Goal: Task Accomplishment & Management: Use online tool/utility

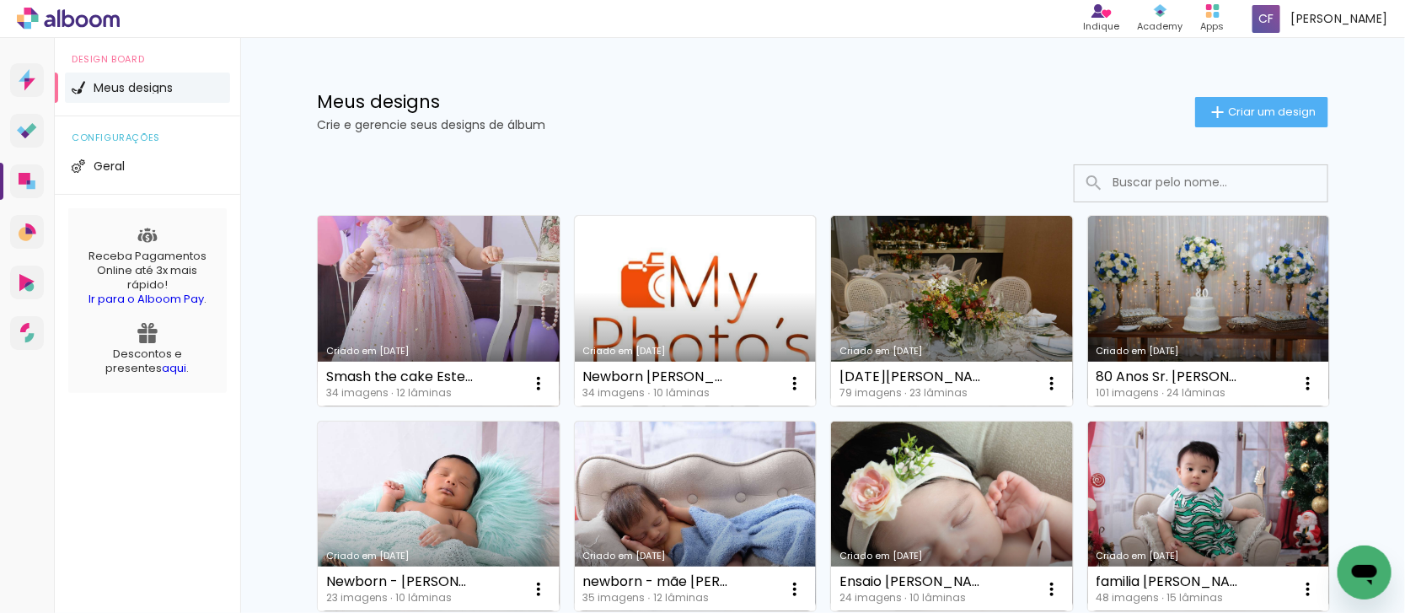
click at [418, 303] on link "Criado em [DATE]" at bounding box center [439, 311] width 242 height 190
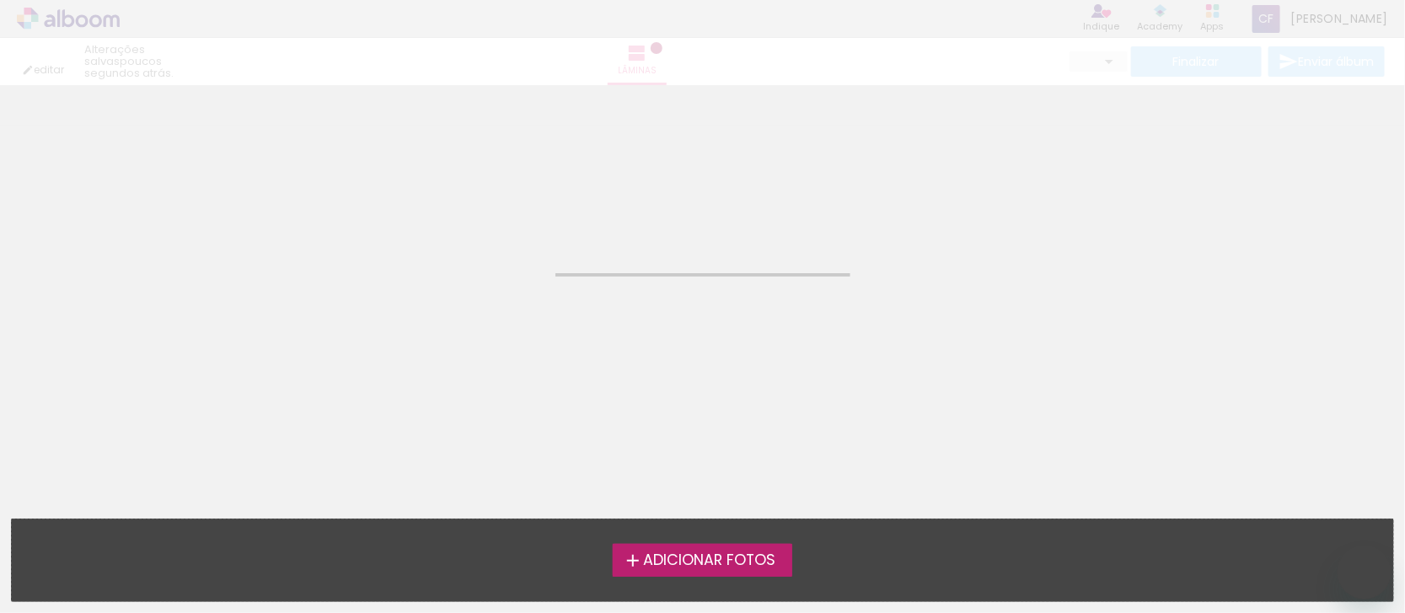
click at [382, 388] on neon-animated-pages "Confirmar Cancelar" at bounding box center [702, 349] width 1405 height 528
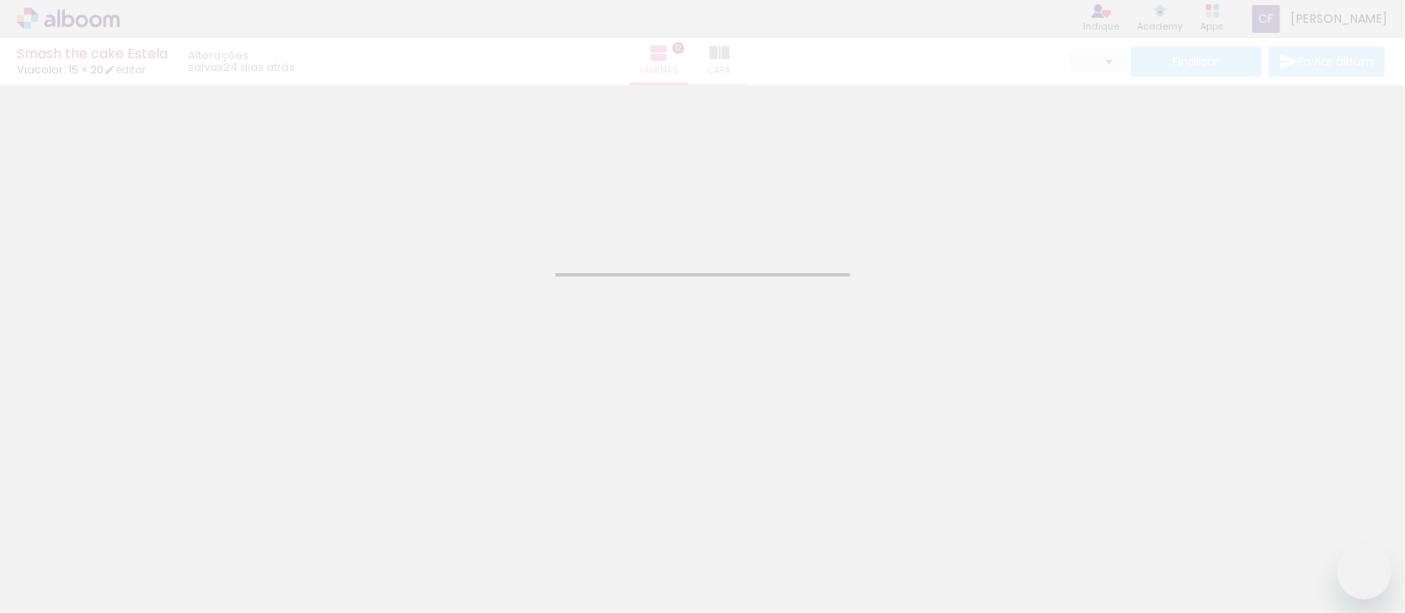
click at [550, 200] on div "Confirmar Cancelar" at bounding box center [702, 310] width 1405 height 451
type input "0"
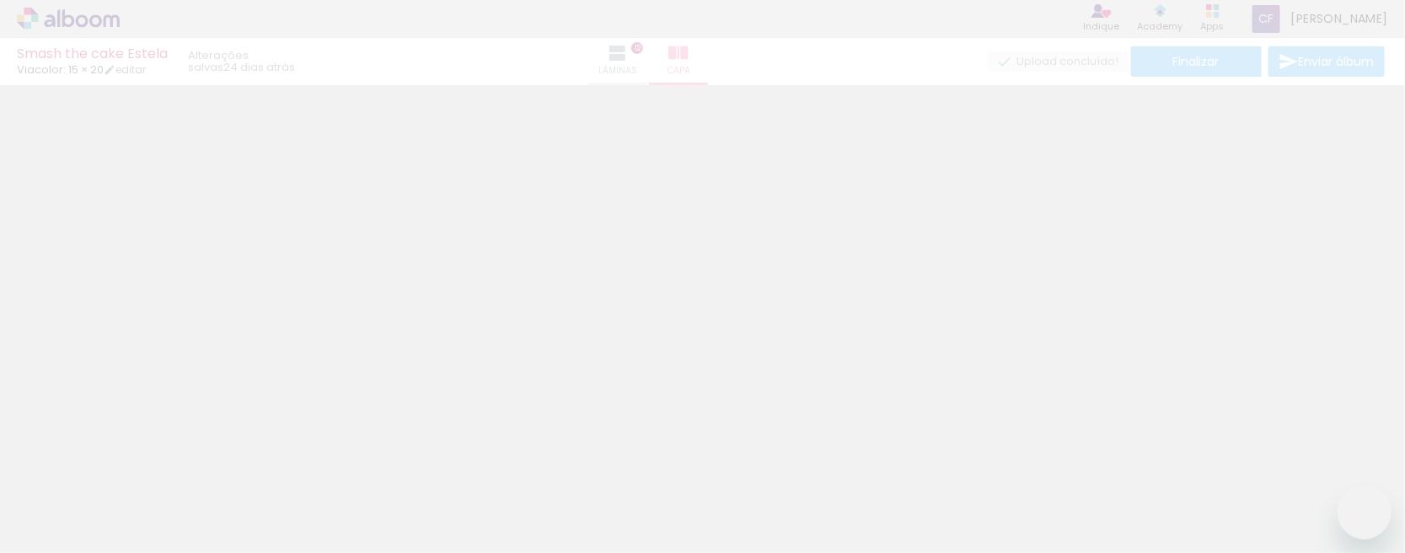
click at [591, 283] on neon-animated-pages "Inserir lâmina 1 de 12 Inserir lâmina 2 de 12 Inserir lâmina 3 de 12 Inserir lâ…" at bounding box center [702, 319] width 1405 height 468
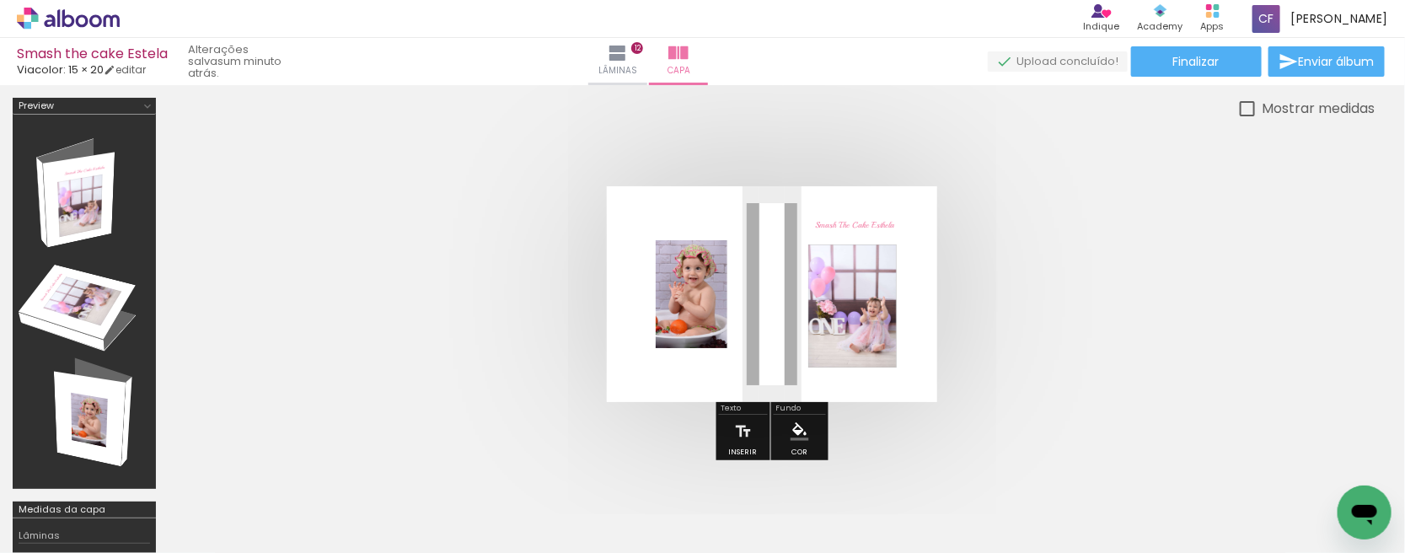
scroll to position [0, 2136]
click at [887, 228] on p "Smash The Cake Esthela" at bounding box center [854, 222] width 79 height 24
click at [887, 228] on quentale-selection at bounding box center [858, 233] width 113 height 67
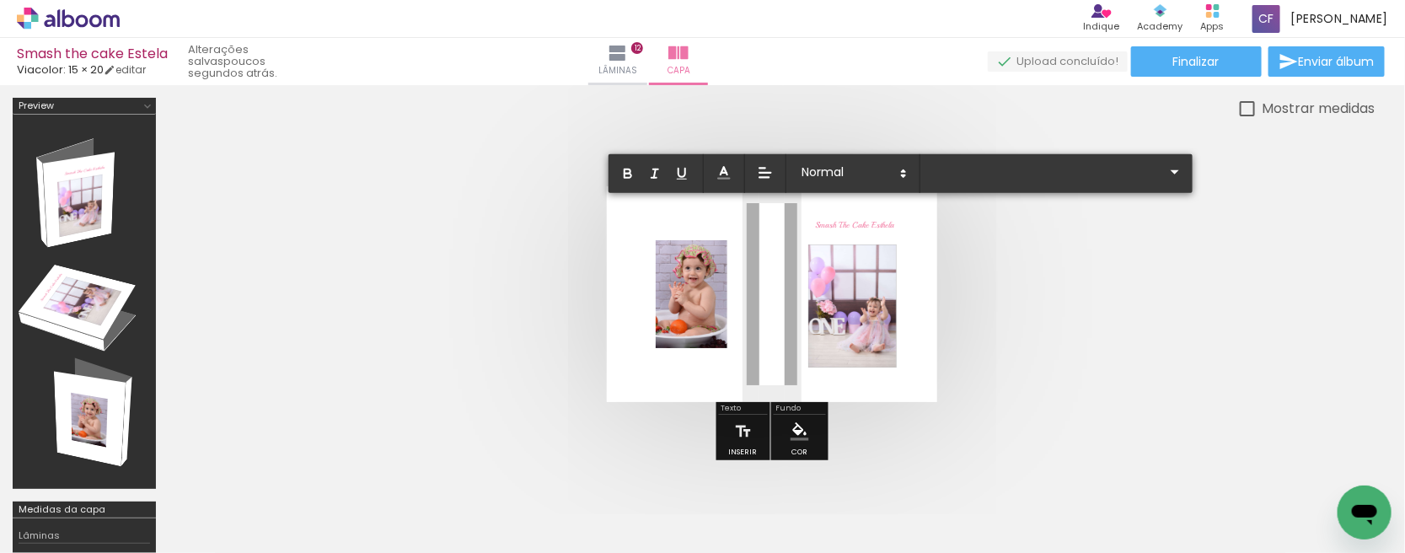
click at [894, 223] on span "Smash The Cake Esthela" at bounding box center [854, 225] width 79 height 10
type input "Playball"
click at [1031, 259] on quentale-cover at bounding box center [771, 294] width 1071 height 216
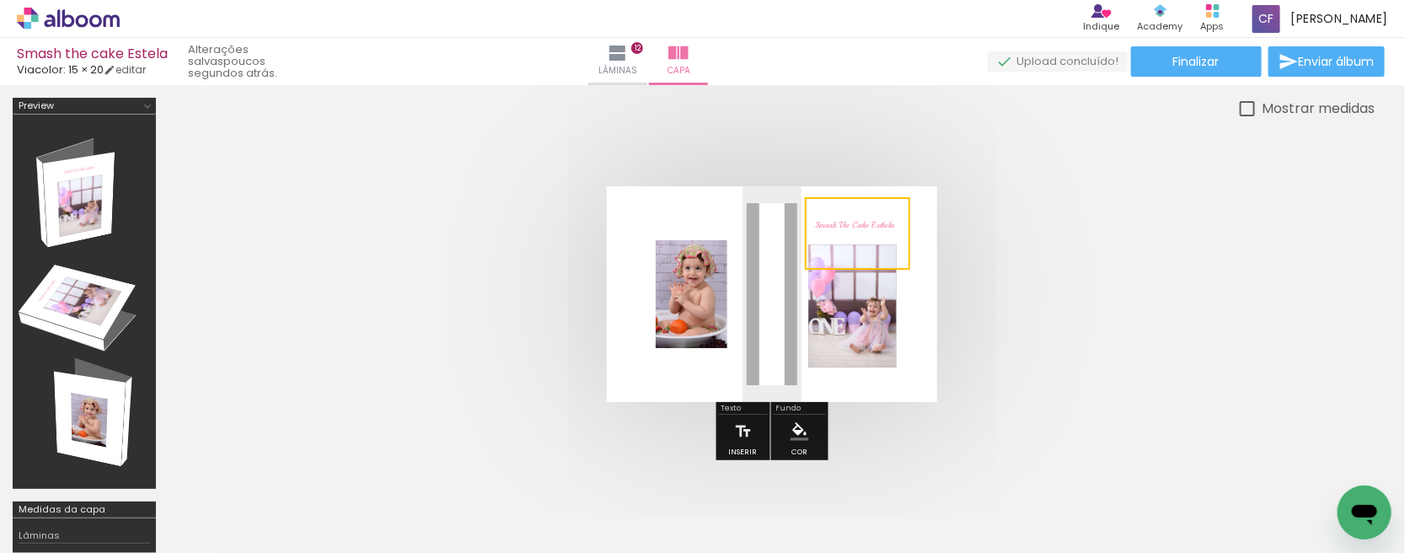
click at [423, 196] on quentale-cover at bounding box center [771, 294] width 1071 height 216
click at [837, 220] on span "Smash The Cake Esthela" at bounding box center [854, 225] width 79 height 10
drag, startPoint x: 851, startPoint y: 233, endPoint x: 845, endPoint y: 241, distance: 10.3
click at [845, 241] on quentale-selection at bounding box center [852, 241] width 110 height 67
click at [1111, 299] on quentale-cover at bounding box center [771, 294] width 1071 height 216
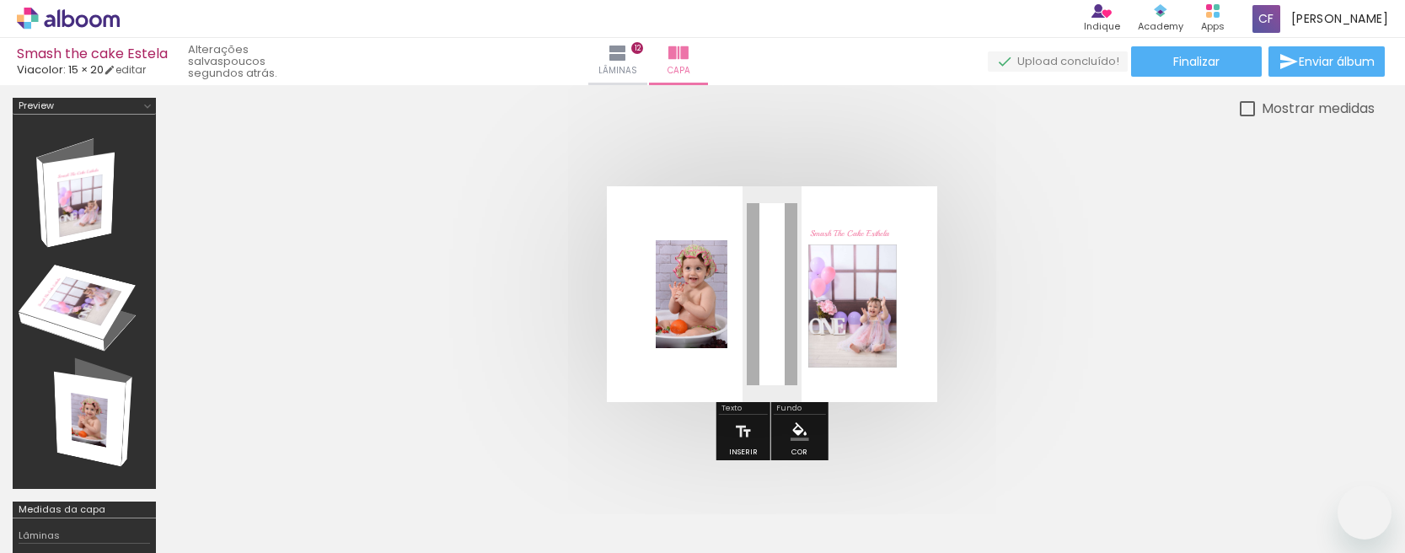
click at [1084, 324] on quentale-cover at bounding box center [771, 294] width 1071 height 216
click at [254, 128] on div at bounding box center [772, 294] width 1206 height 351
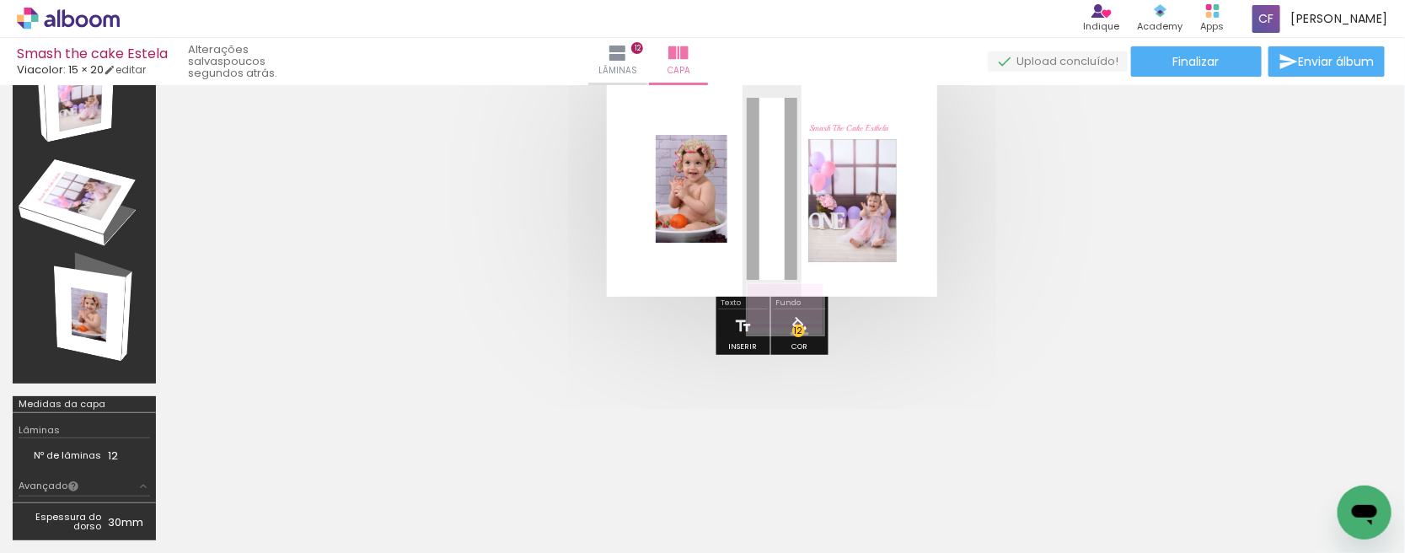
scroll to position [0, 2136]
drag, startPoint x: 962, startPoint y: 411, endPoint x: 798, endPoint y: 335, distance: 180.6
click at [798, 335] on quentale-workspace at bounding box center [702, 276] width 1405 height 553
click at [797, 330] on iron-icon "color picker" at bounding box center [800, 326] width 19 height 19
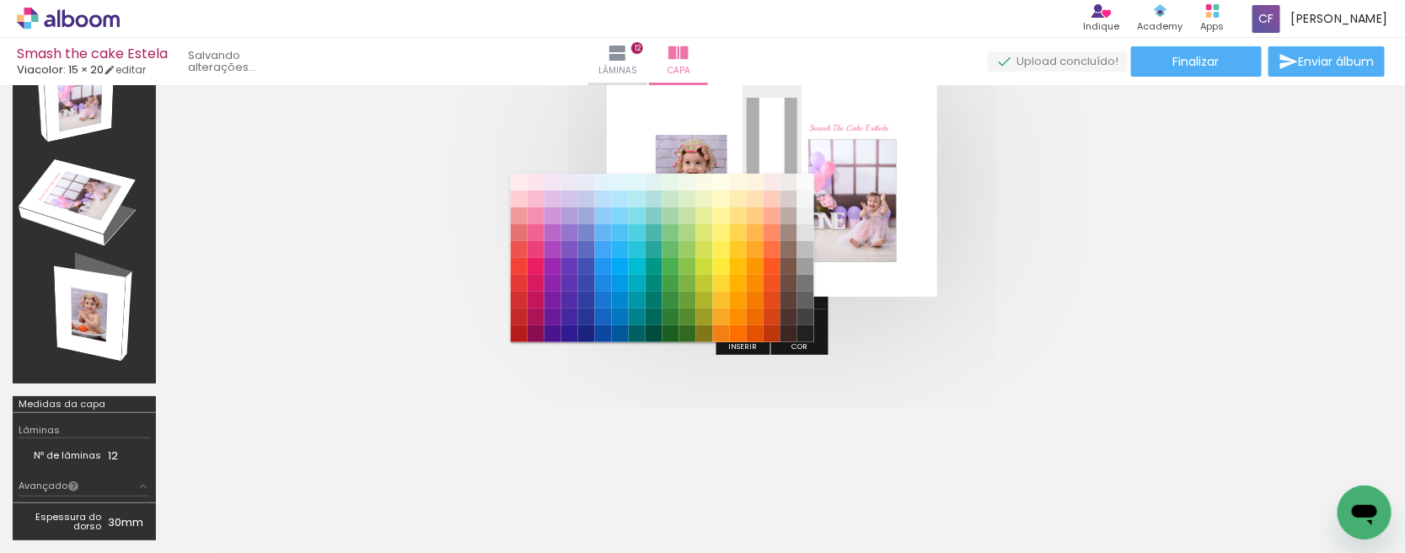
click at [1205, 319] on div at bounding box center [772, 188] width 1206 height 351
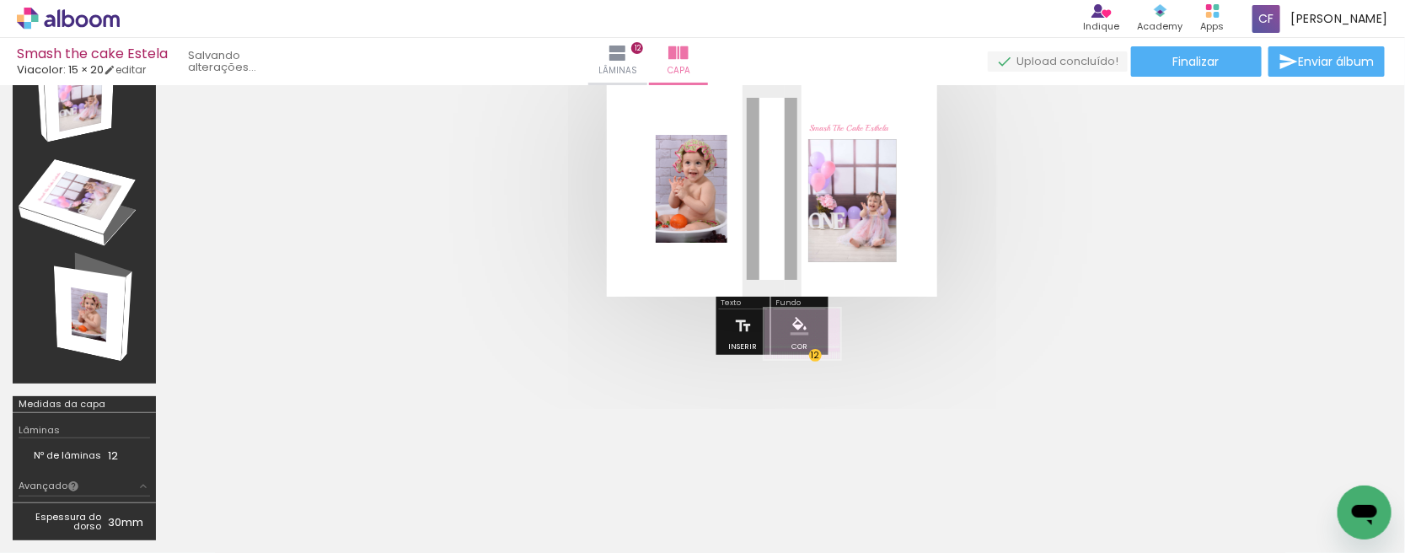
drag, startPoint x: 1327, startPoint y: 497, endPoint x: 815, endPoint y: 359, distance: 530.7
click at [815, 359] on quentale-workspace at bounding box center [702, 276] width 1405 height 553
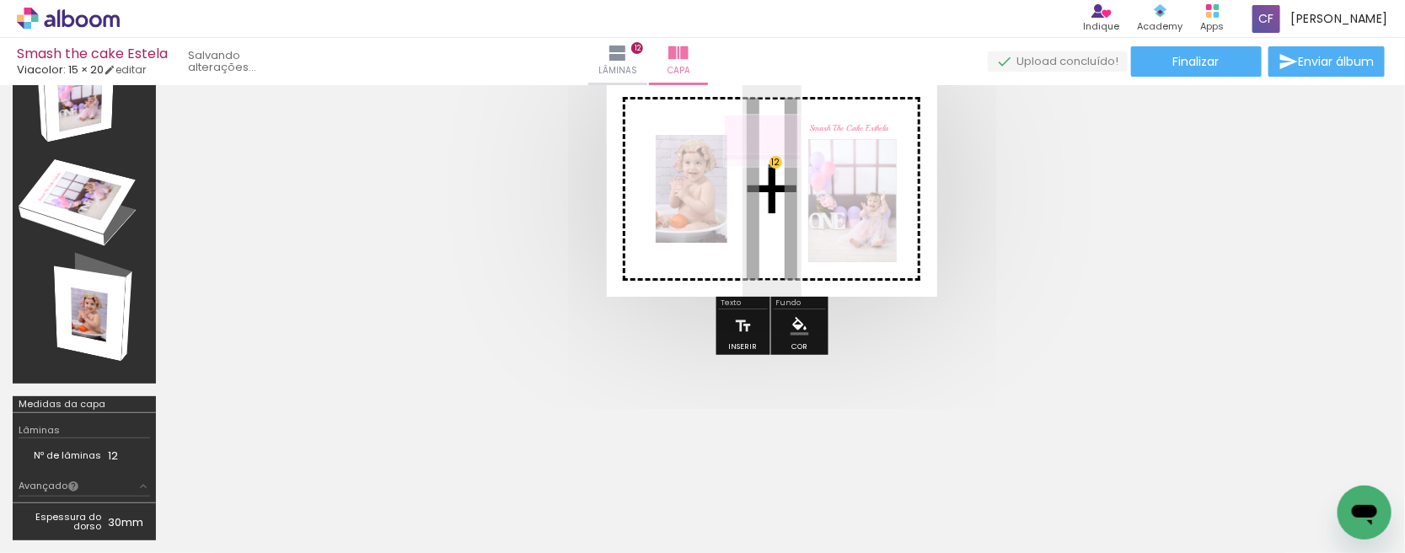
drag, startPoint x: 1327, startPoint y: 498, endPoint x: 775, endPoint y: 166, distance: 644.2
click at [775, 166] on quentale-workspace at bounding box center [702, 276] width 1405 height 553
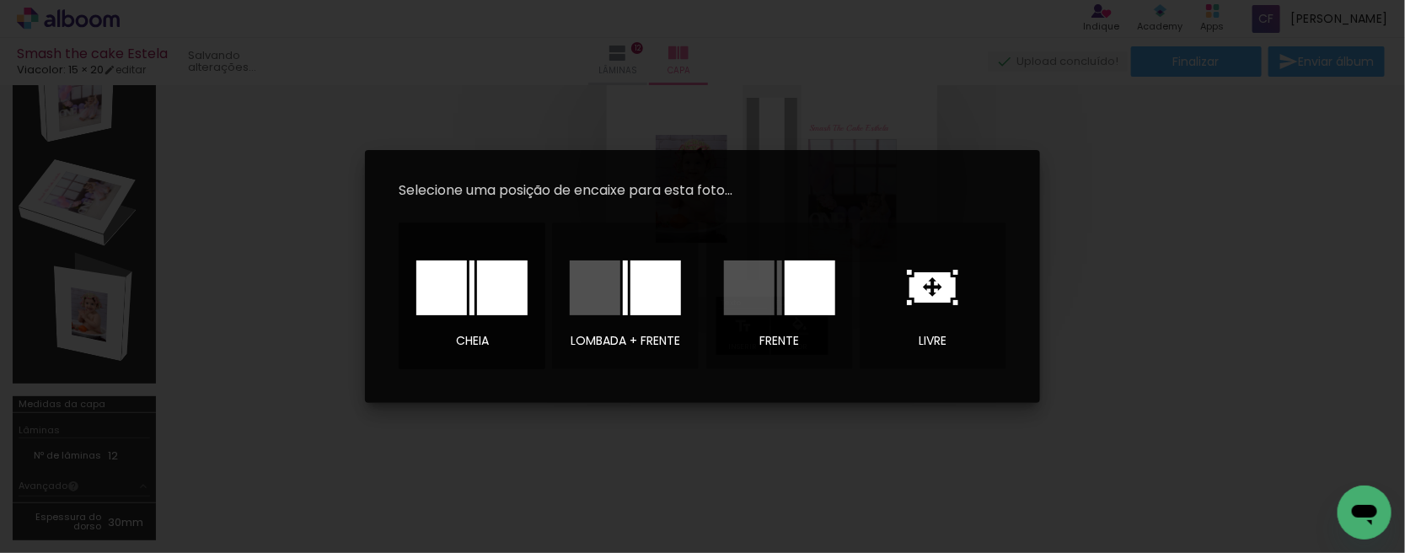
click at [498, 295] on div at bounding box center [502, 287] width 51 height 55
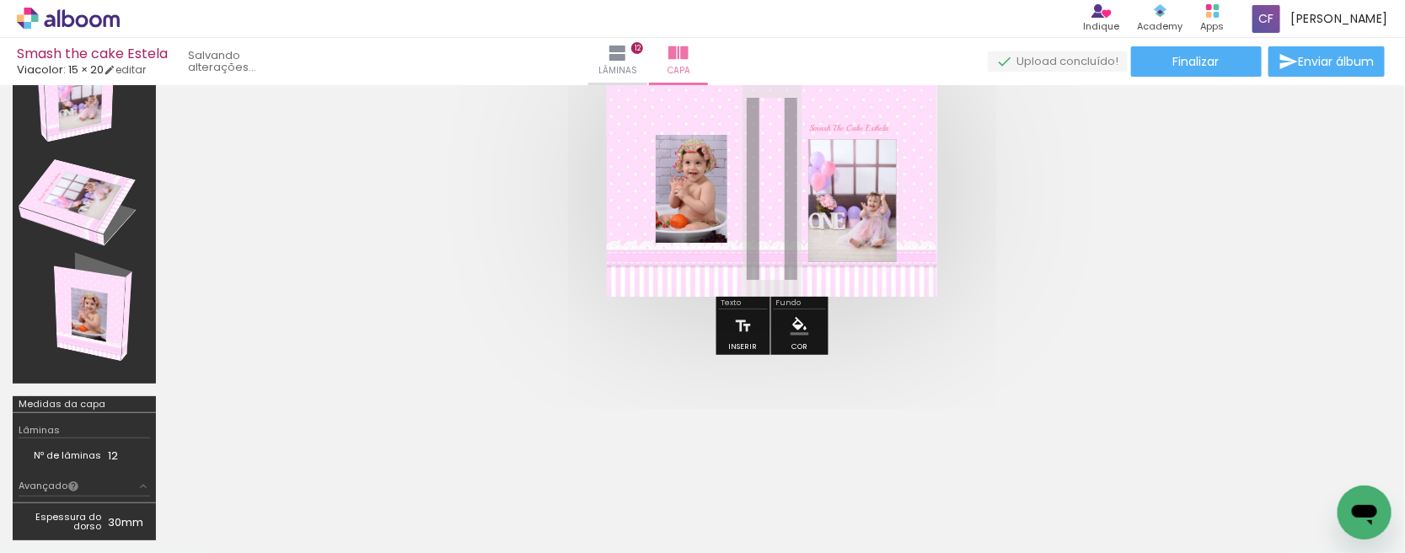
click at [413, 183] on quentale-cover at bounding box center [771, 189] width 1071 height 216
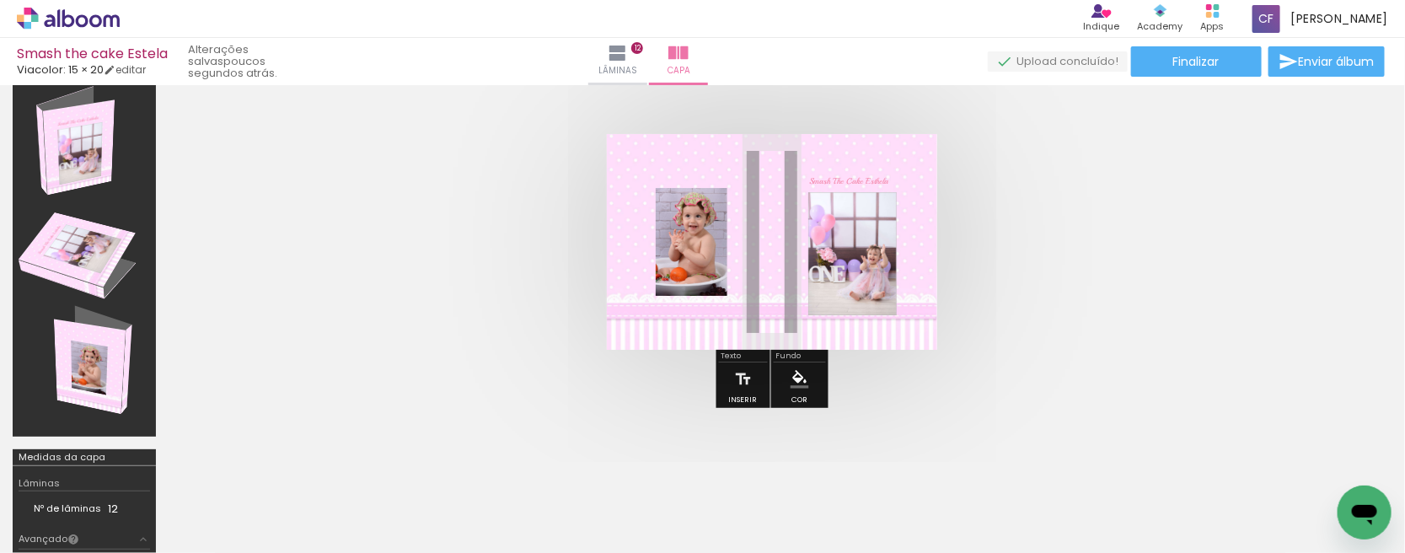
scroll to position [0, 0]
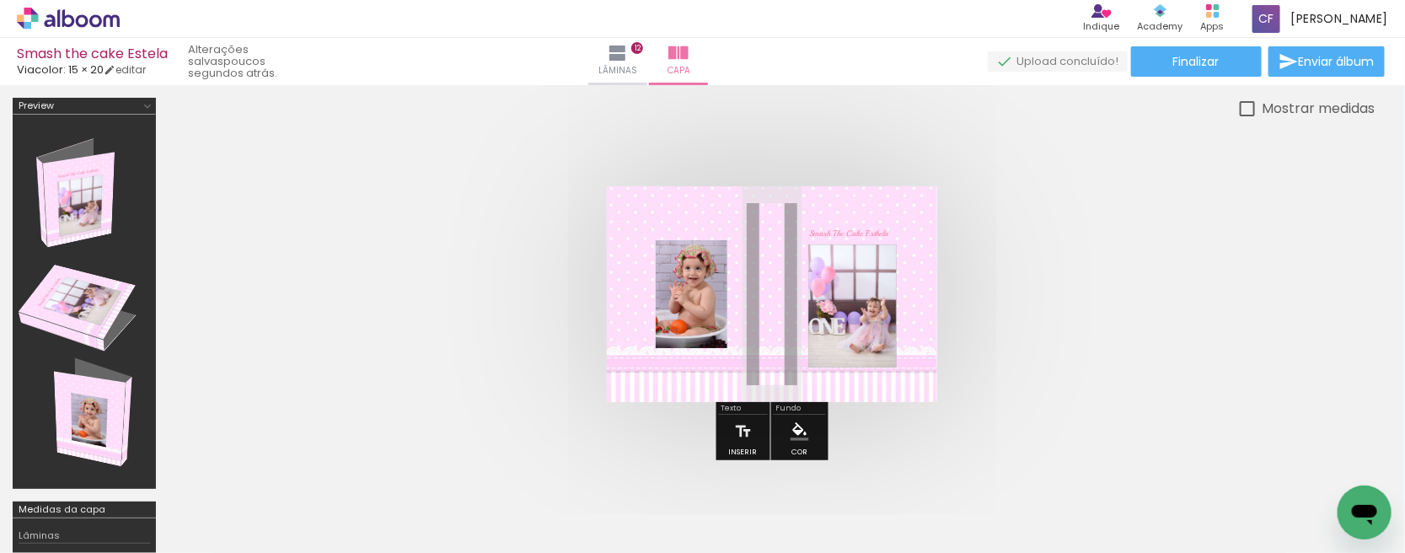
click at [304, 166] on div at bounding box center [772, 294] width 1206 height 351
click at [1068, 253] on quentale-cover at bounding box center [771, 294] width 1071 height 216
click at [874, 234] on span "Smash The Cake Esthela" at bounding box center [849, 233] width 79 height 10
click at [874, 234] on quentale-selection at bounding box center [852, 241] width 110 height 67
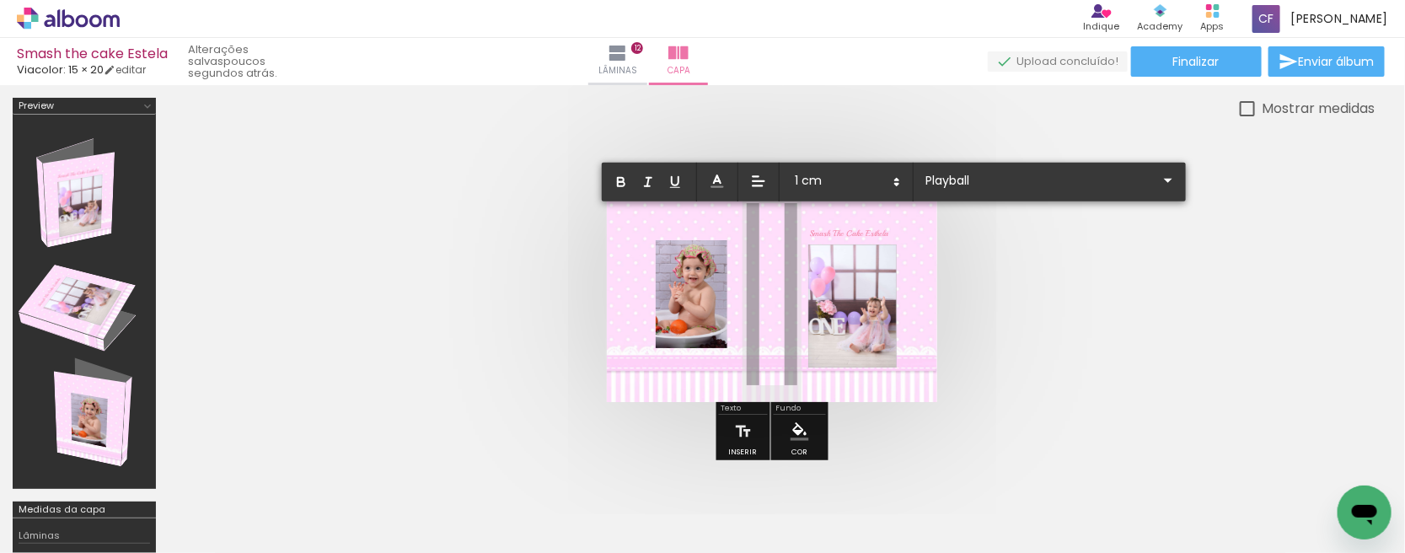
drag, startPoint x: 810, startPoint y: 229, endPoint x: 899, endPoint y: 232, distance: 89.4
click at [899, 232] on album-spread at bounding box center [772, 294] width 330 height 216
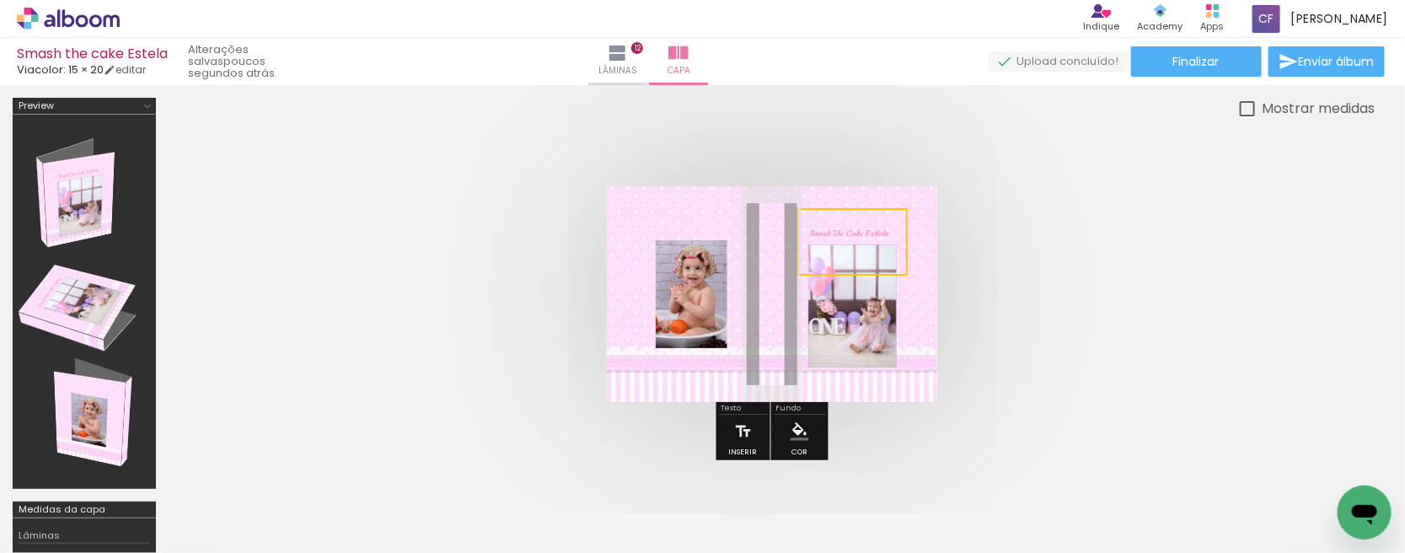
drag, startPoint x: 861, startPoint y: 226, endPoint x: 828, endPoint y: 225, distance: 33.7
click at [824, 233] on quentale-selection at bounding box center [852, 241] width 110 height 67
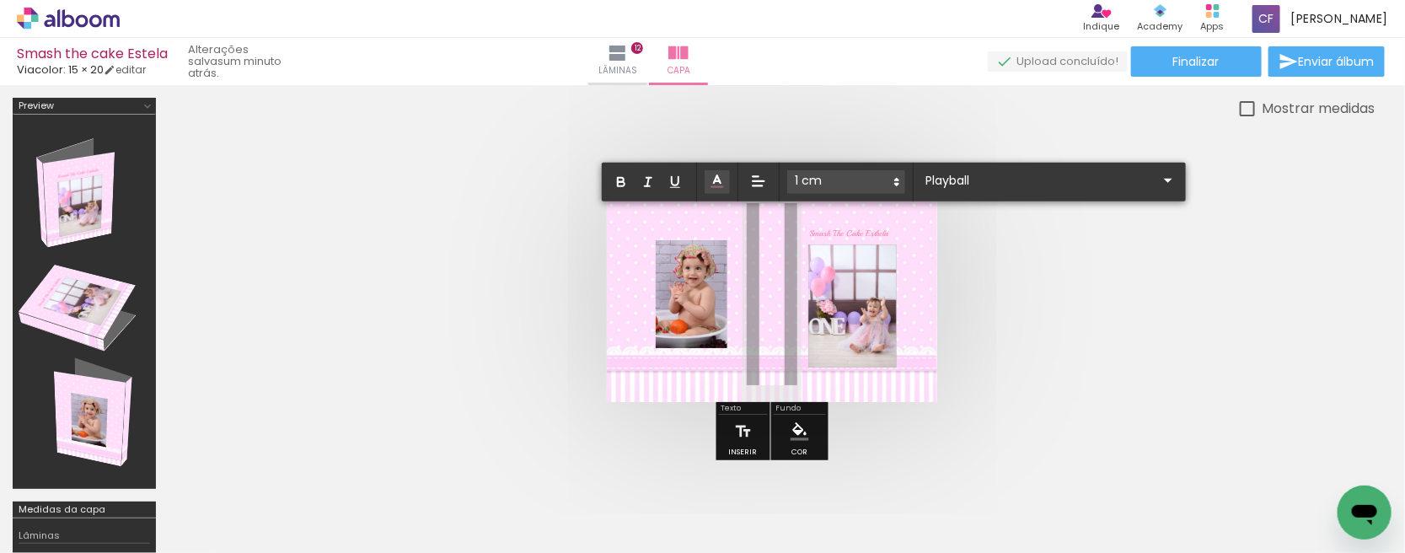
click at [485, 224] on quentale-cover at bounding box center [771, 294] width 1071 height 216
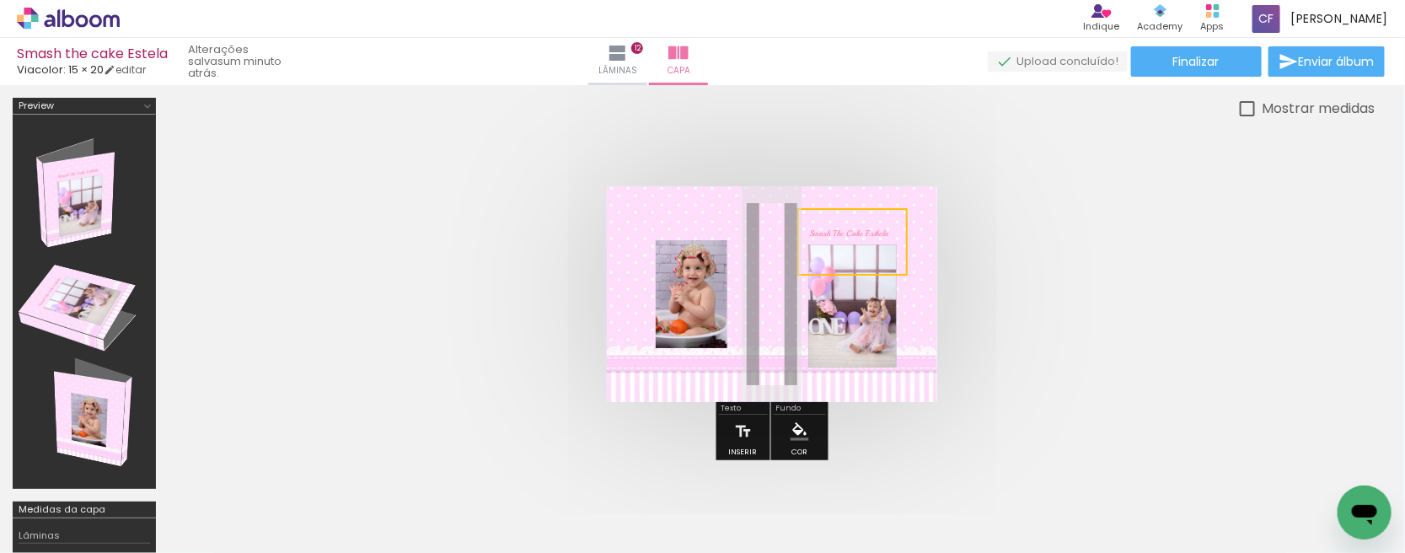
click at [886, 318] on div at bounding box center [853, 305] width 88 height 123
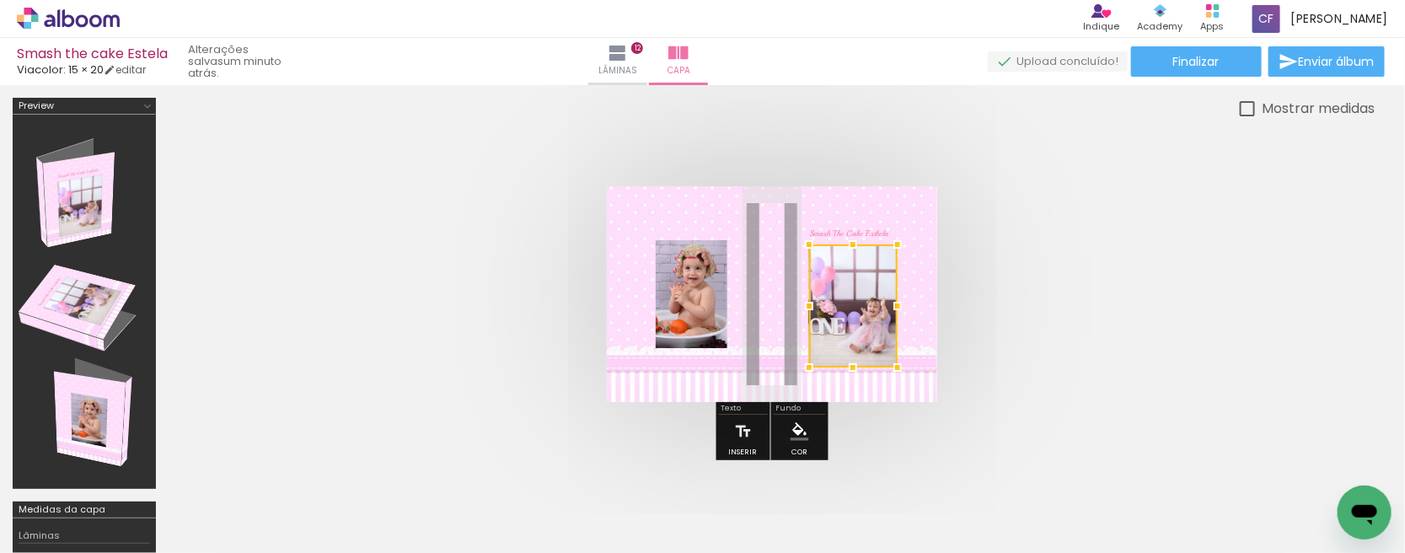
click at [411, 281] on quentale-cover at bounding box center [771, 294] width 1071 height 216
click at [279, 61] on quentale-status "um minuto atrás." at bounding box center [242, 61] width 133 height 49
click at [206, 63] on quentale-status "um minuto atrás." at bounding box center [242, 61] width 133 height 49
click at [628, 59] on iron-icon at bounding box center [618, 53] width 20 height 20
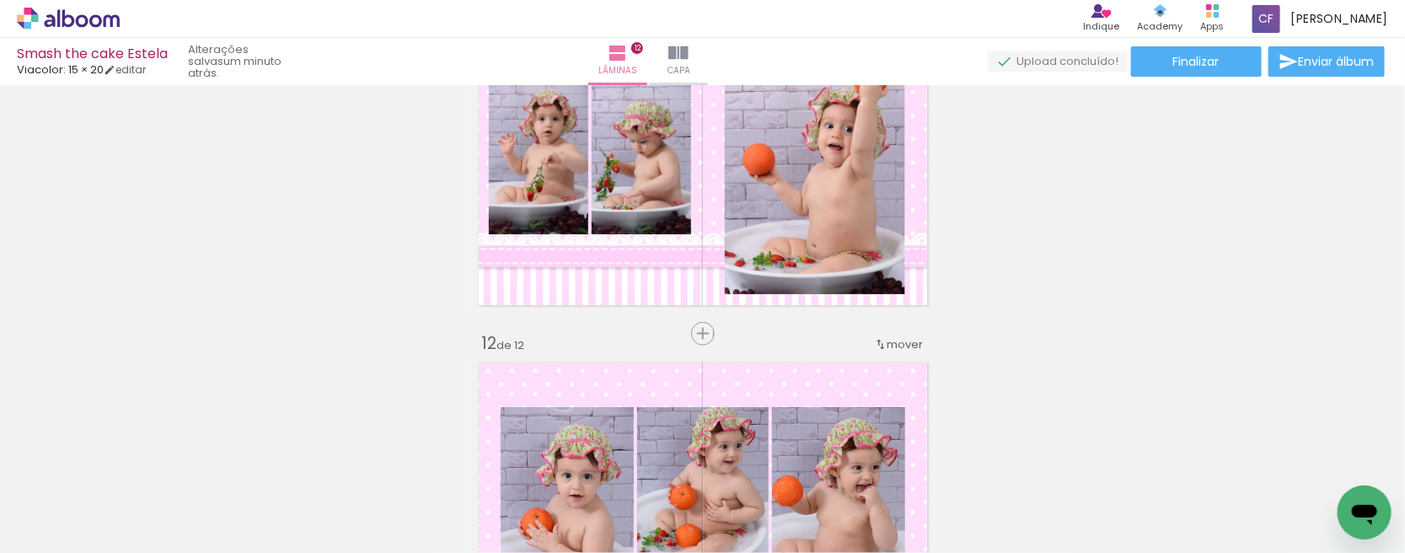
scroll to position [3617, 0]
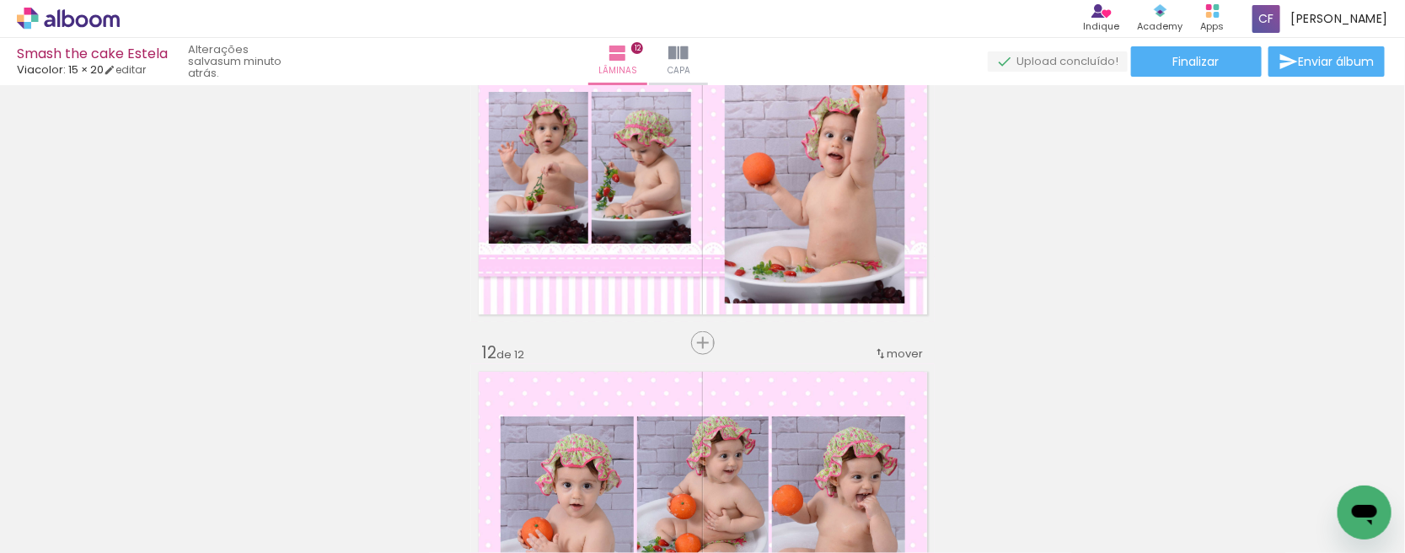
click at [237, 56] on quentale-status "um minuto atrás." at bounding box center [242, 61] width 133 height 49
click at [238, 61] on quentale-status "um minuto atrás." at bounding box center [242, 61] width 133 height 49
click at [689, 62] on iron-icon at bounding box center [678, 53] width 20 height 20
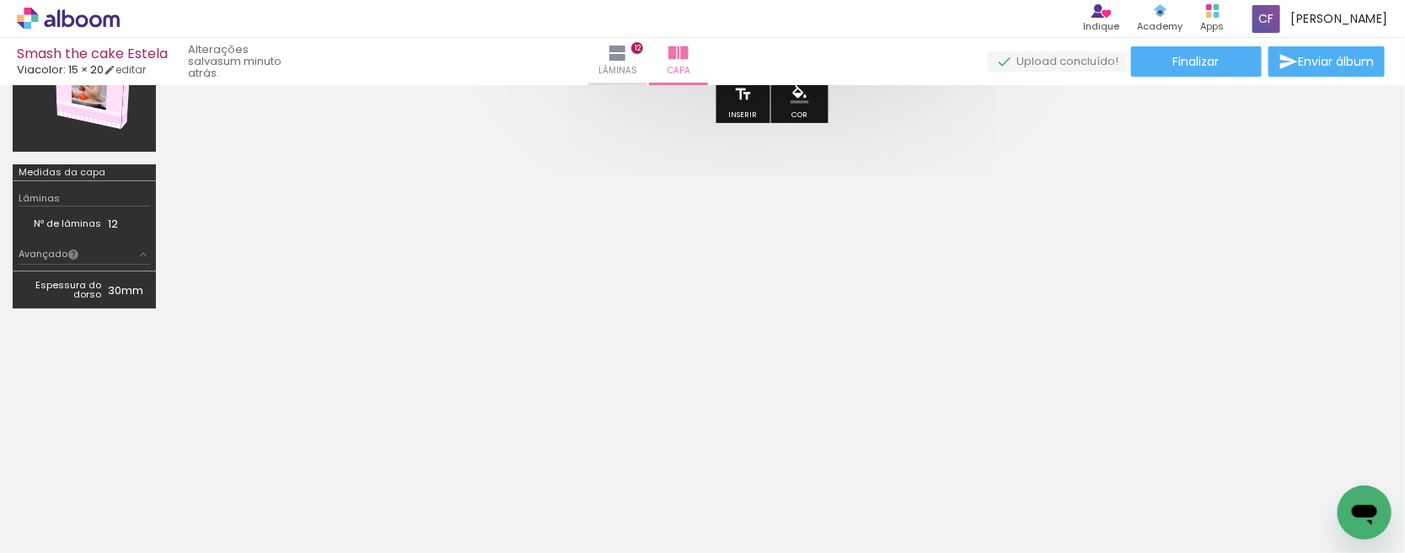
scroll to position [337, 0]
click at [0, 0] on slot "um minuto atrás." at bounding box center [0, 0] width 0 height 0
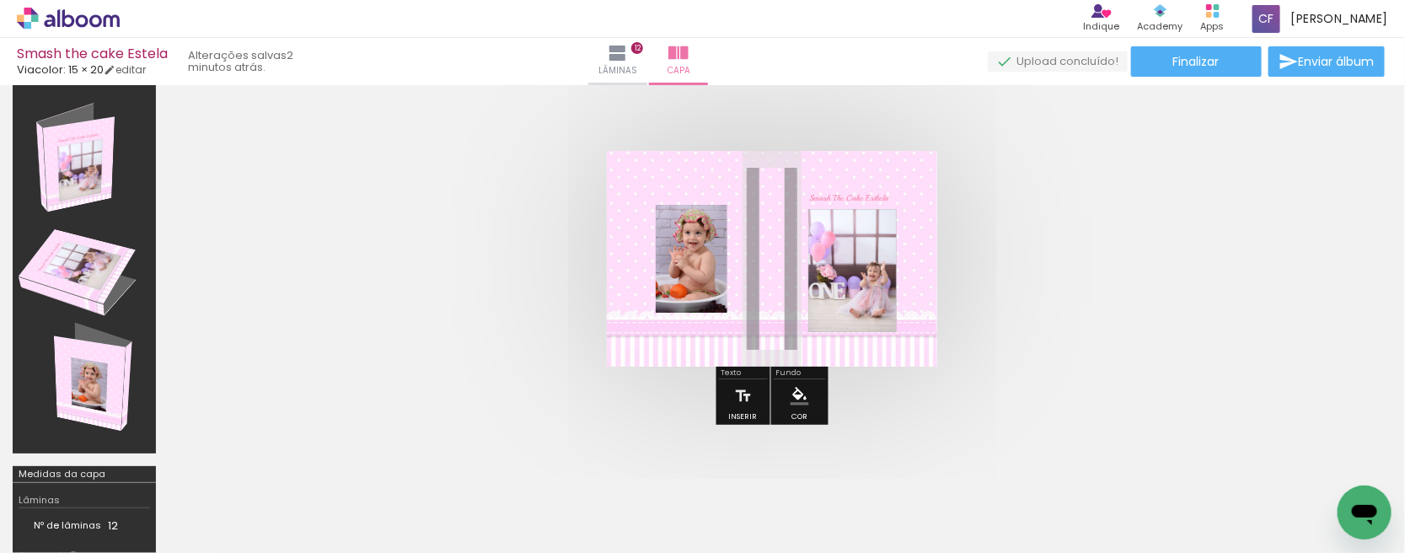
scroll to position [0, 0]
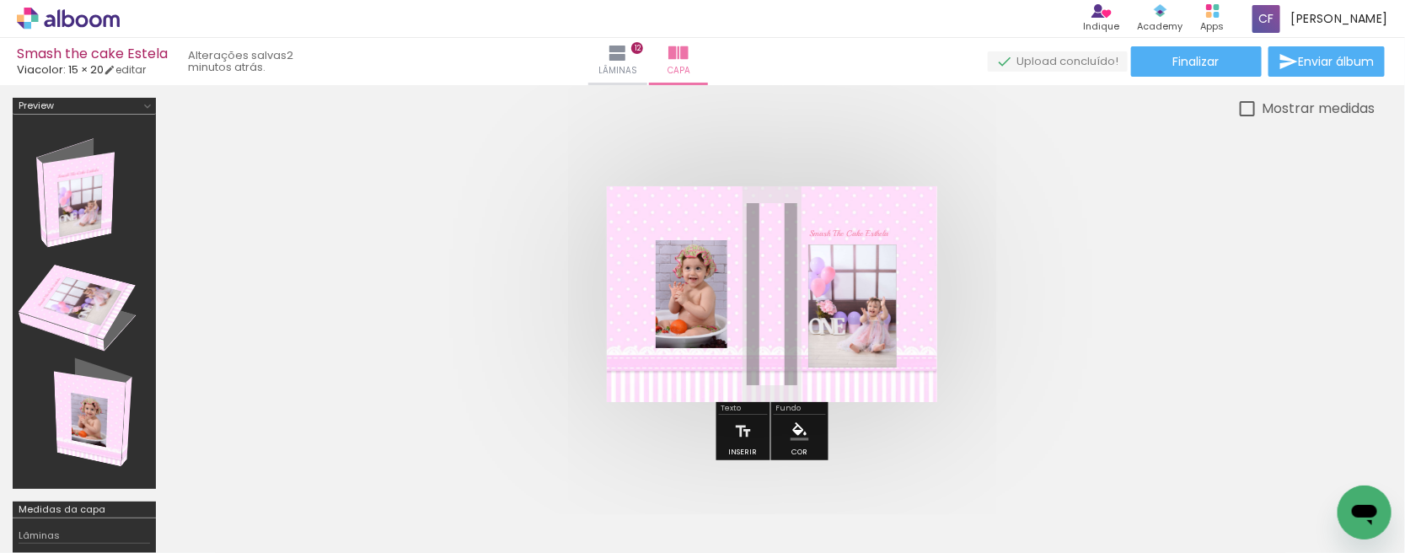
click at [200, 62] on quentale-status "2 minutos atrás." at bounding box center [242, 61] width 133 height 37
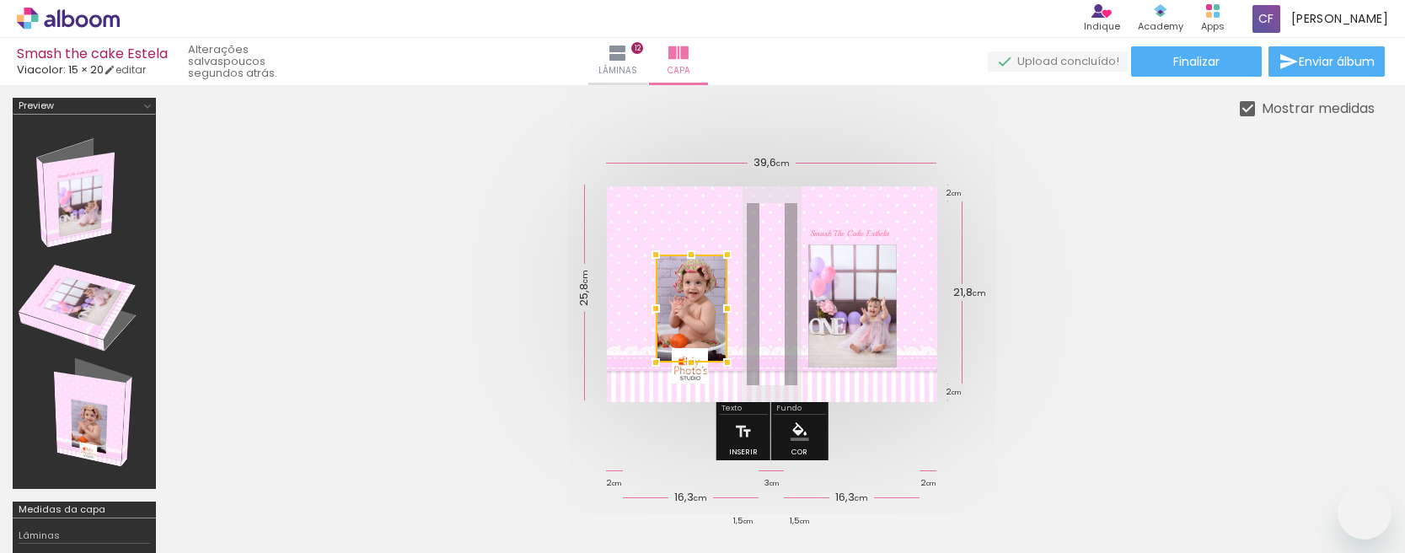
click at [687, 364] on div at bounding box center [691, 363] width 34 height 34
click at [694, 369] on div at bounding box center [691, 363] width 34 height 34
click at [451, 275] on quentale-cover at bounding box center [771, 294] width 1071 height 216
click at [710, 325] on div at bounding box center [727, 309] width 34 height 34
click at [692, 373] on div at bounding box center [691, 363] width 34 height 34
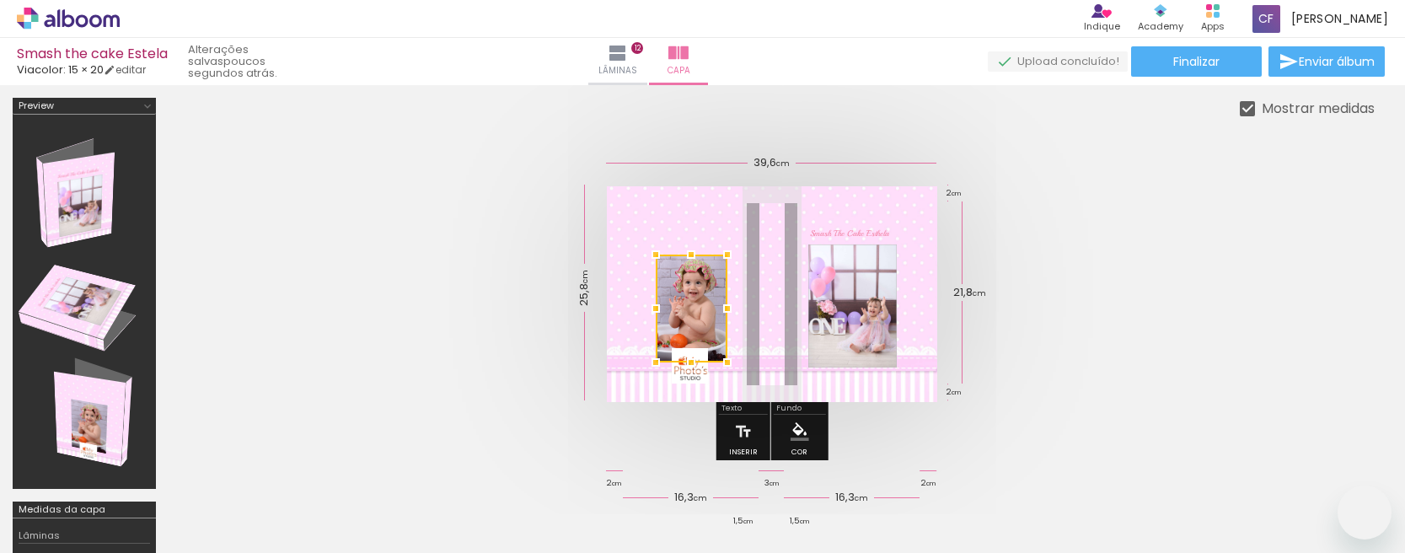
click at [710, 325] on div at bounding box center [727, 309] width 34 height 34
click at [689, 363] on div at bounding box center [691, 365] width 36 height 35
click at [694, 363] on div at bounding box center [709, 366] width 34 height 34
click at [691, 367] on div at bounding box center [690, 384] width 34 height 34
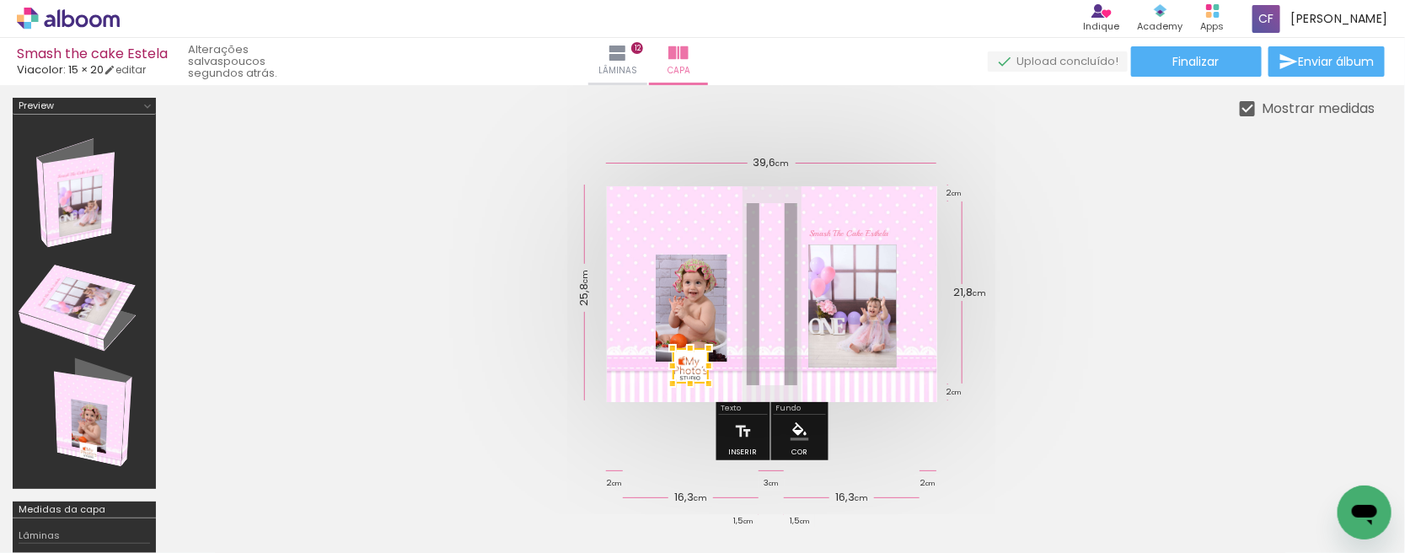
click at [358, 276] on quentale-cover at bounding box center [771, 294] width 1071 height 216
click at [689, 367] on div at bounding box center [690, 384] width 34 height 34
click at [1142, 305] on quentale-cover at bounding box center [771, 294] width 1071 height 216
click at [689, 367] on div at bounding box center [690, 384] width 34 height 34
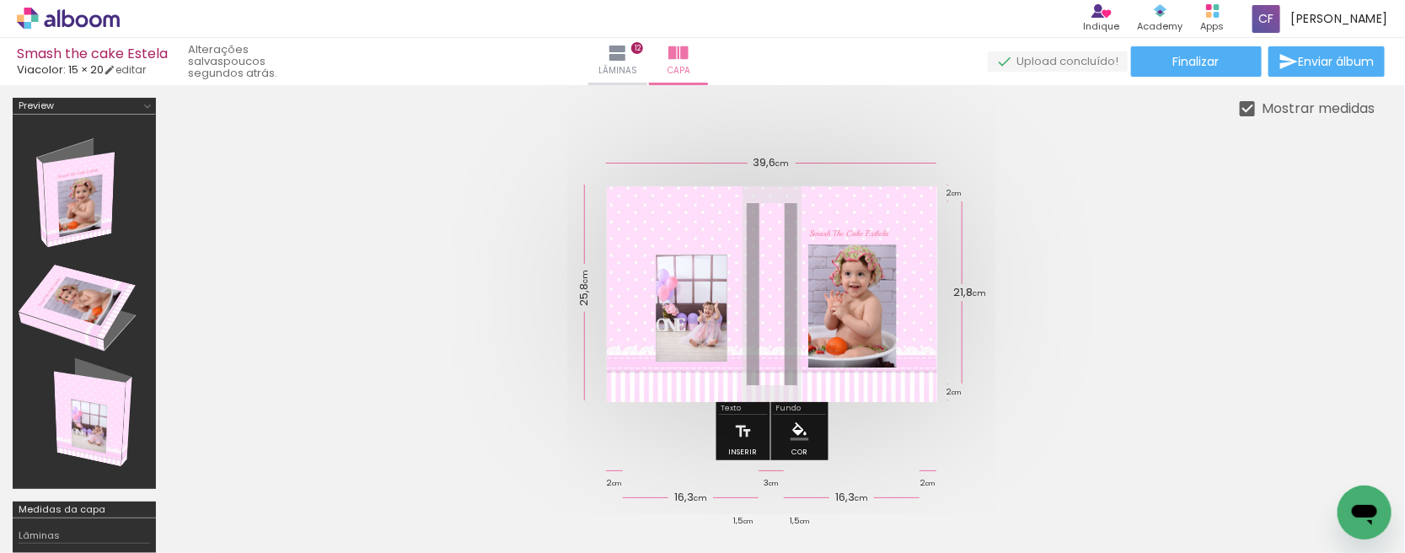
click at [689, 365] on div at bounding box center [691, 365] width 36 height 35
